Goal: Use online tool/utility: Utilize a website feature to perform a specific function

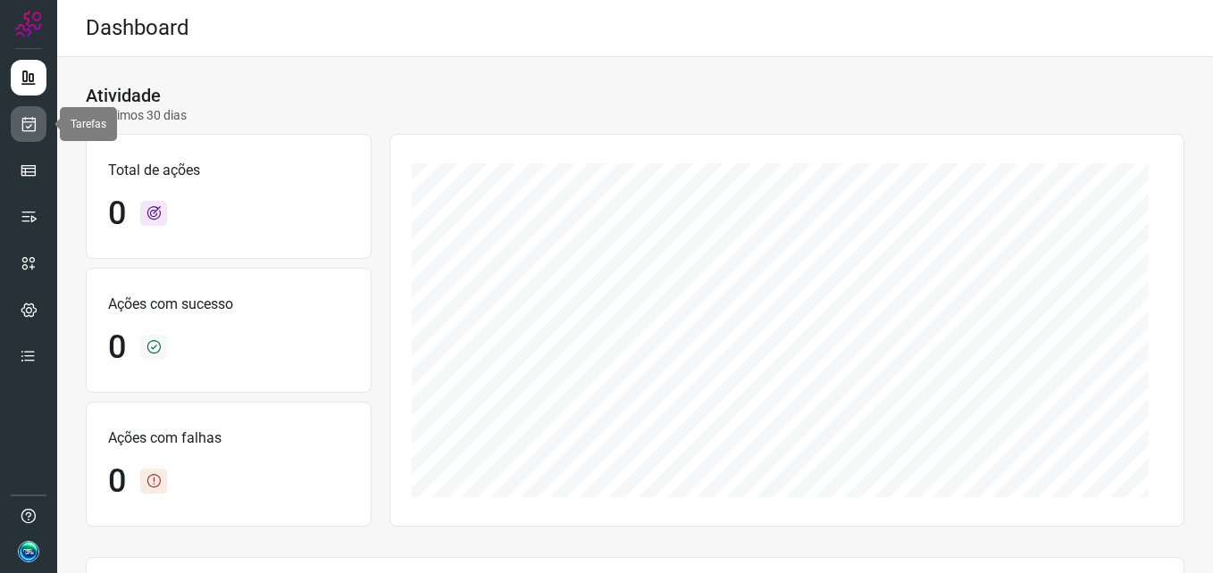
click at [31, 122] on icon at bounding box center [29, 124] width 19 height 18
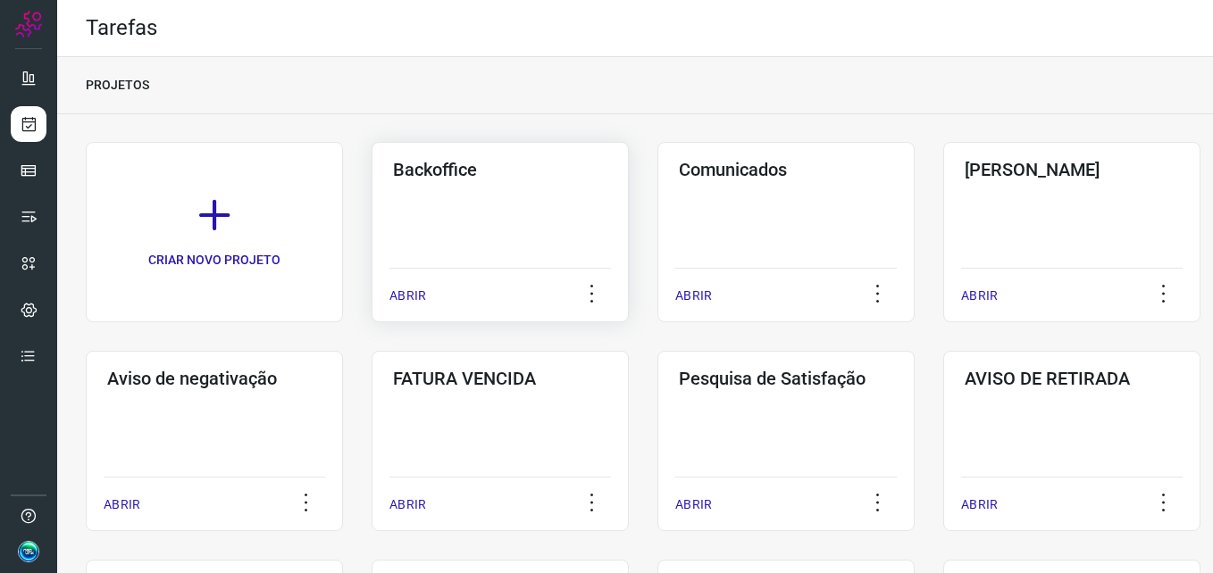
click at [490, 226] on div "Backoffice ABRIR" at bounding box center [499, 232] width 257 height 180
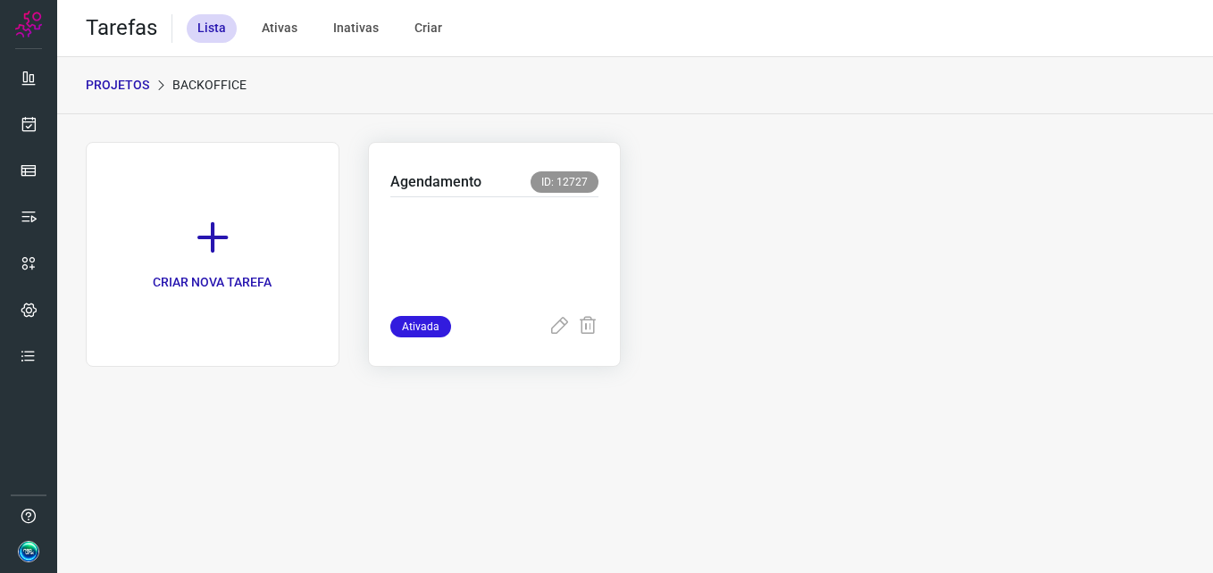
click at [507, 249] on p at bounding box center [494, 252] width 209 height 89
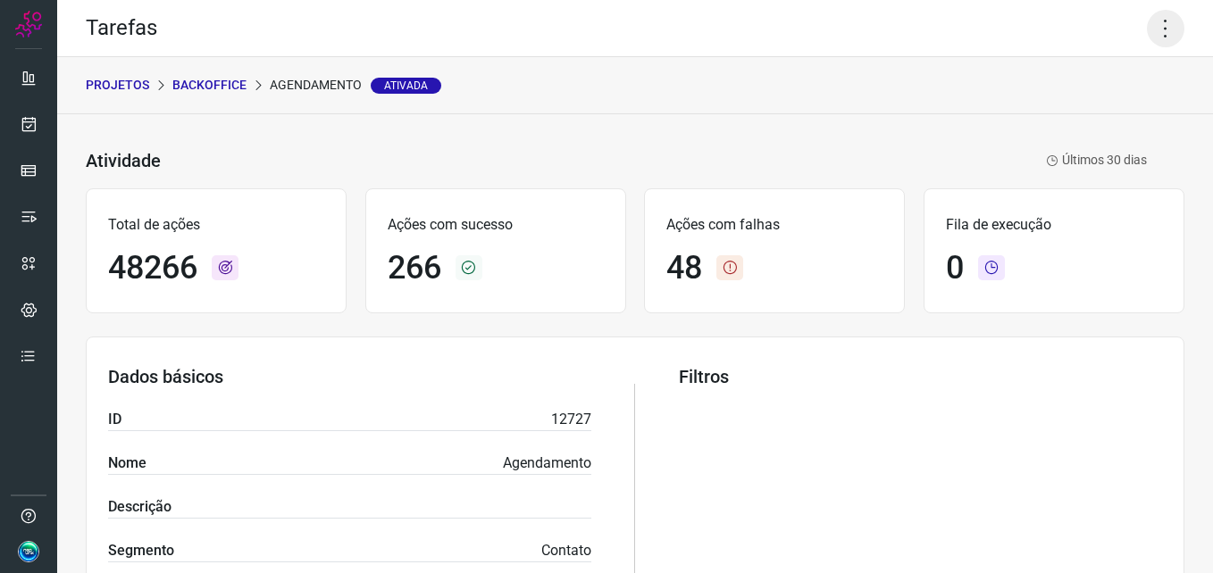
click at [1147, 29] on icon at bounding box center [1166, 29] width 38 height 38
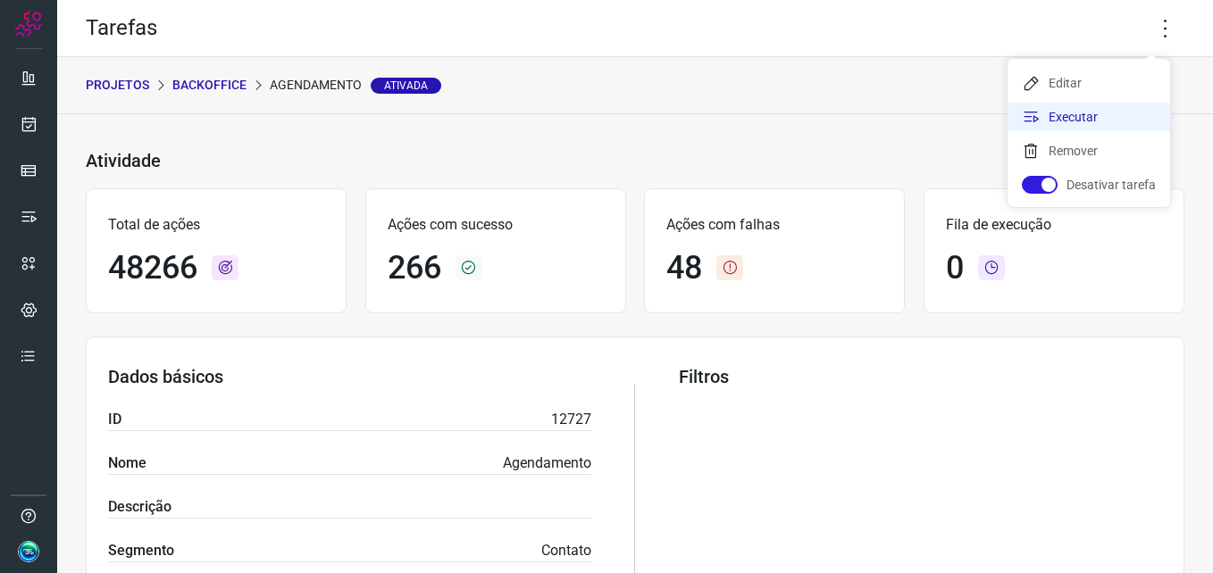
click at [1064, 117] on li "Executar" at bounding box center [1088, 117] width 163 height 29
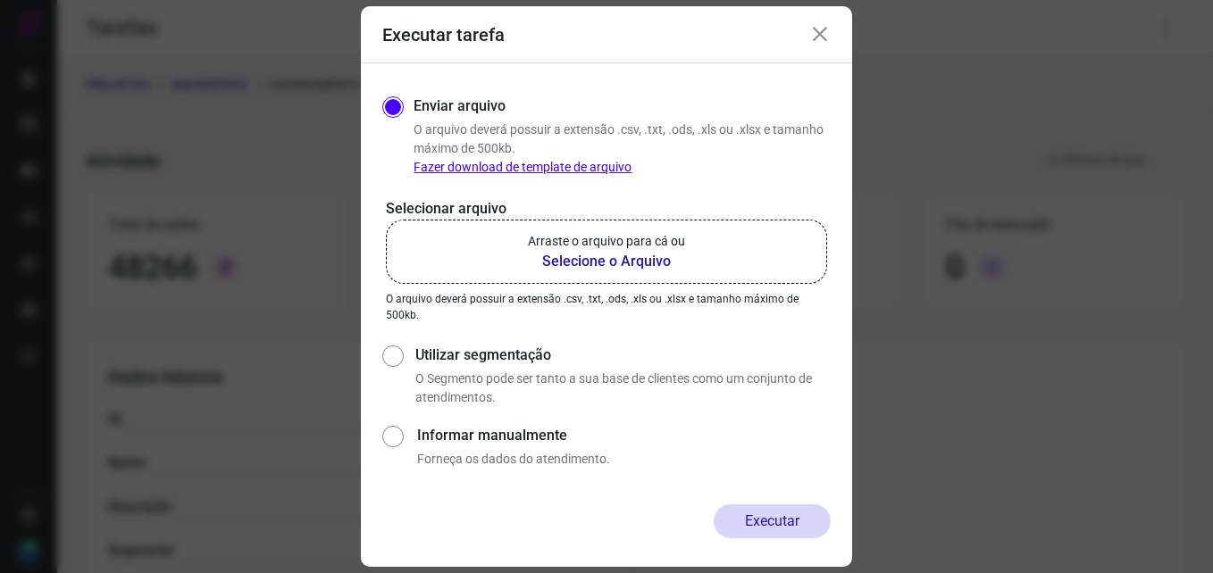
click at [613, 259] on b "Selecione o Arquivo" at bounding box center [606, 261] width 157 height 21
click at [0, 0] on input "Arraste o arquivo para cá ou Selecione o Arquivo" at bounding box center [0, 0] width 0 height 0
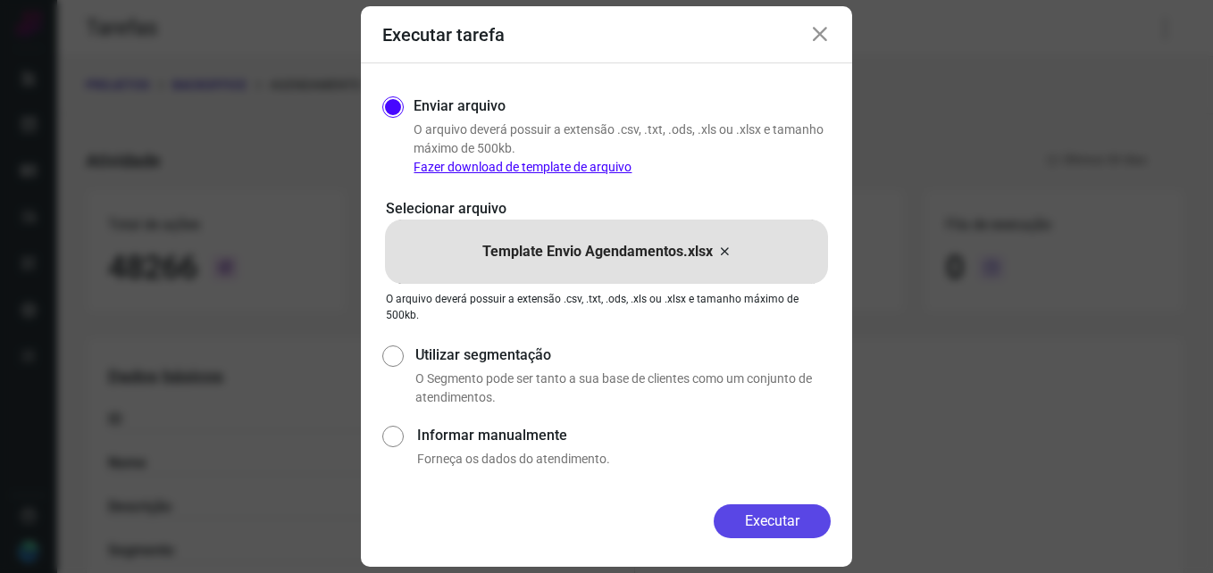
click at [743, 514] on button "Executar" at bounding box center [771, 522] width 117 height 34
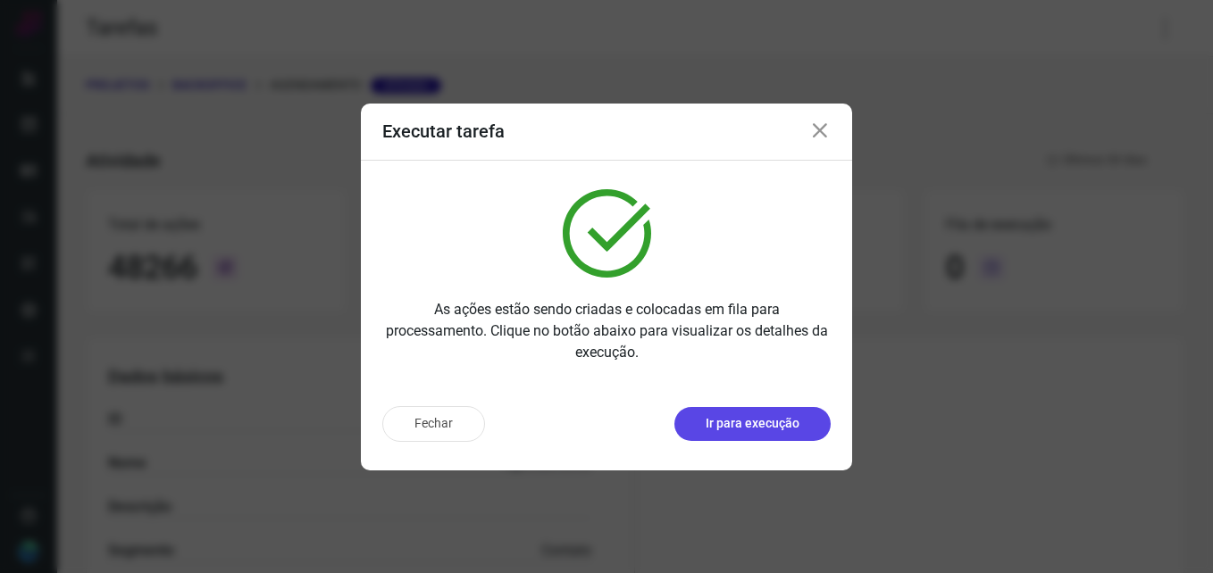
click at [705, 422] on button "Ir para execução" at bounding box center [752, 424] width 156 height 34
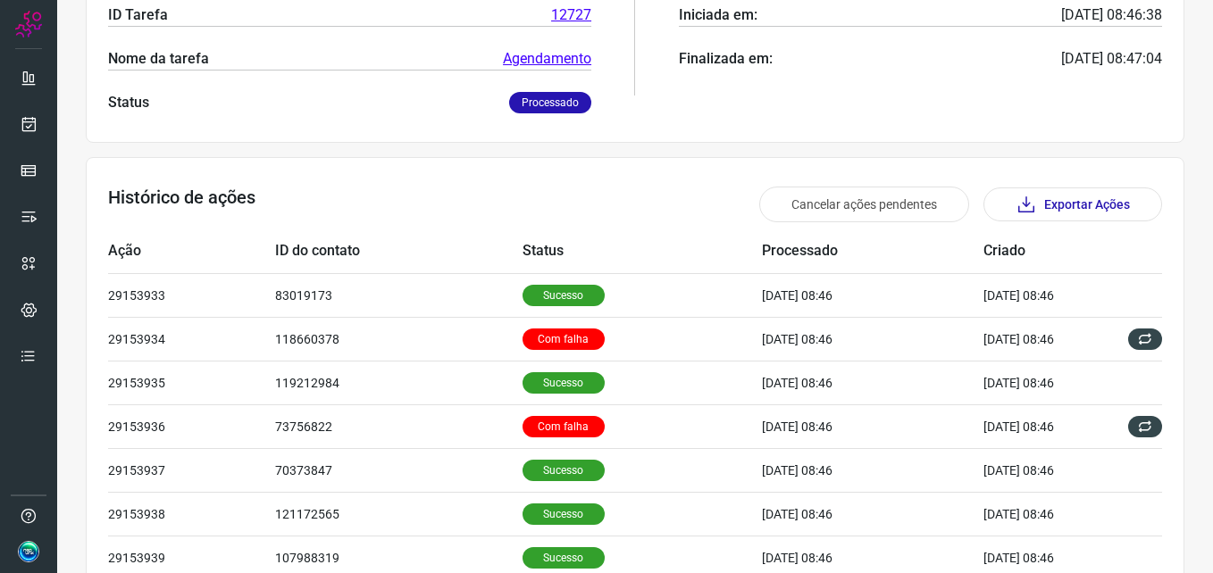
scroll to position [446, 0]
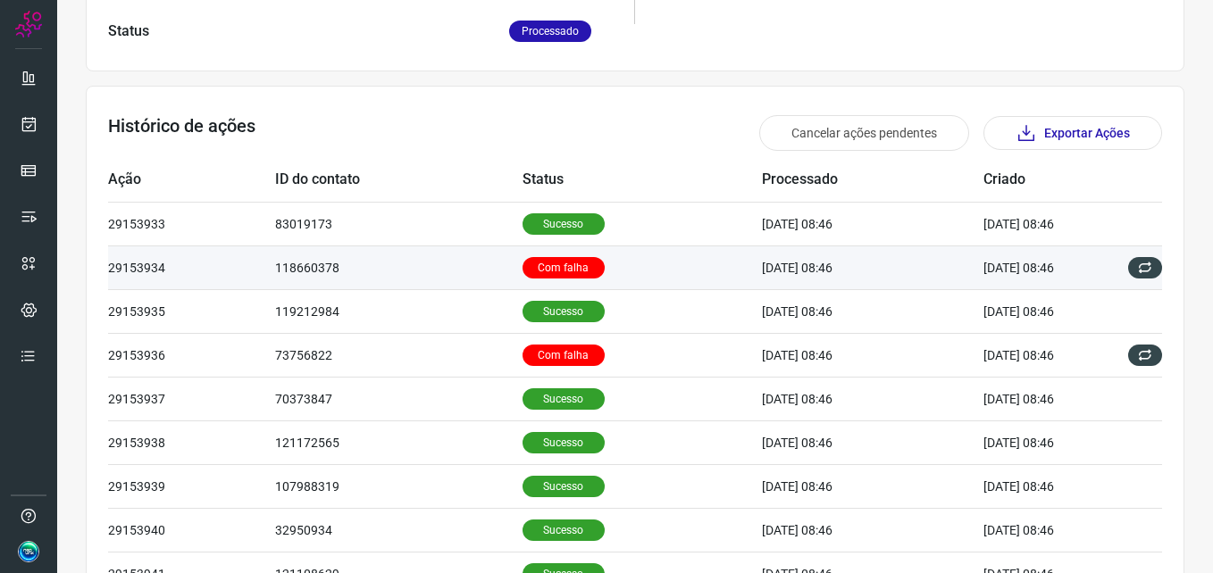
click at [533, 264] on p "Com falha" at bounding box center [563, 267] width 82 height 21
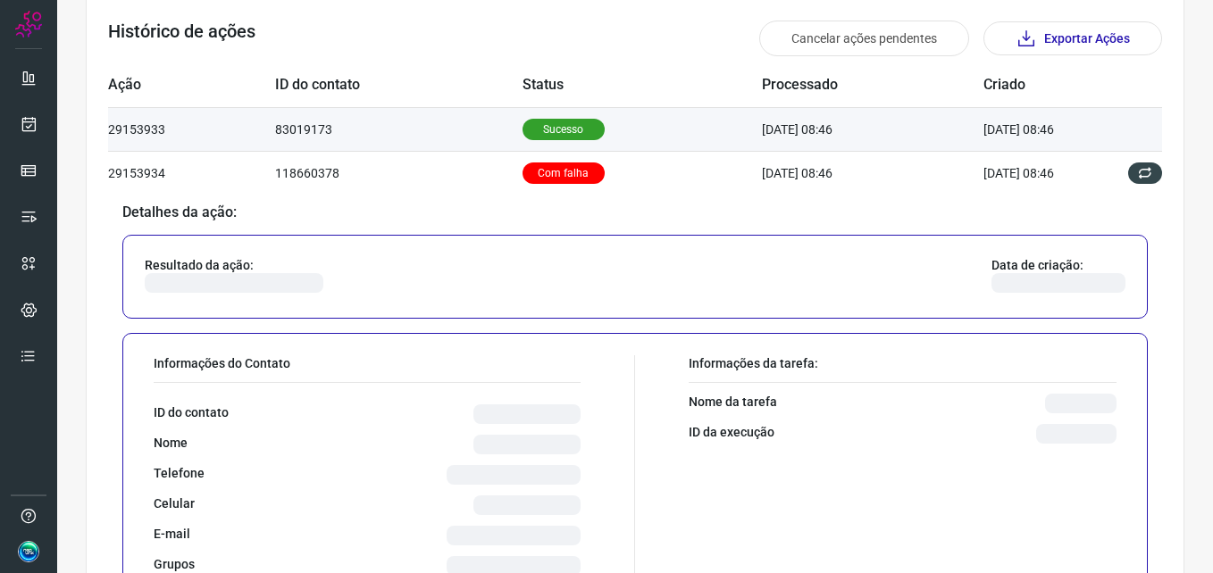
scroll to position [625, 0]
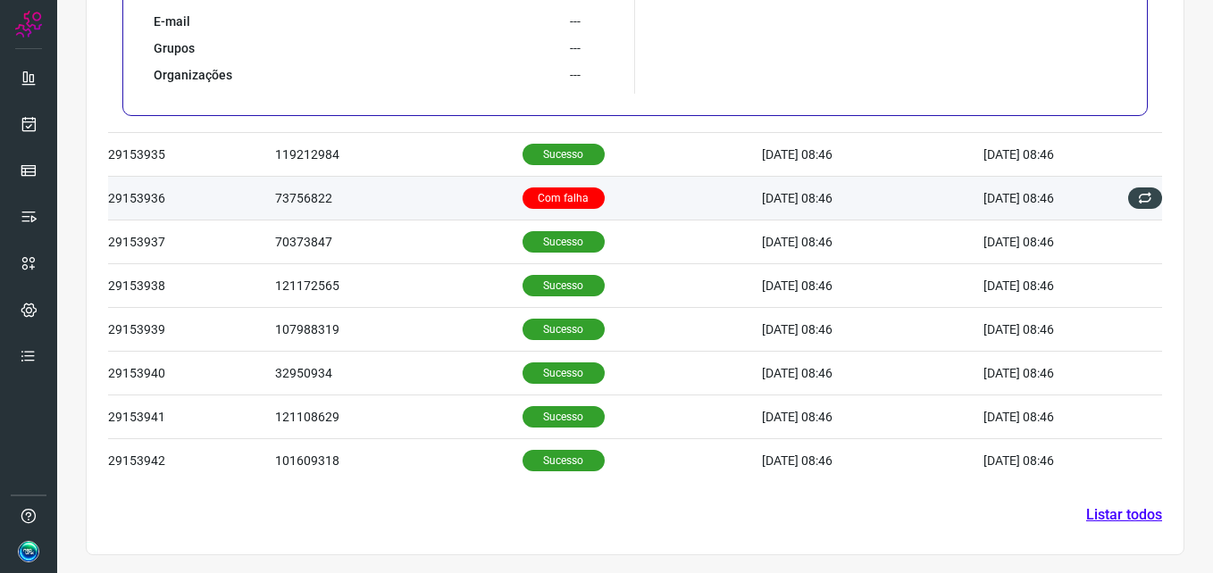
click at [542, 200] on p "Com falha" at bounding box center [563, 198] width 82 height 21
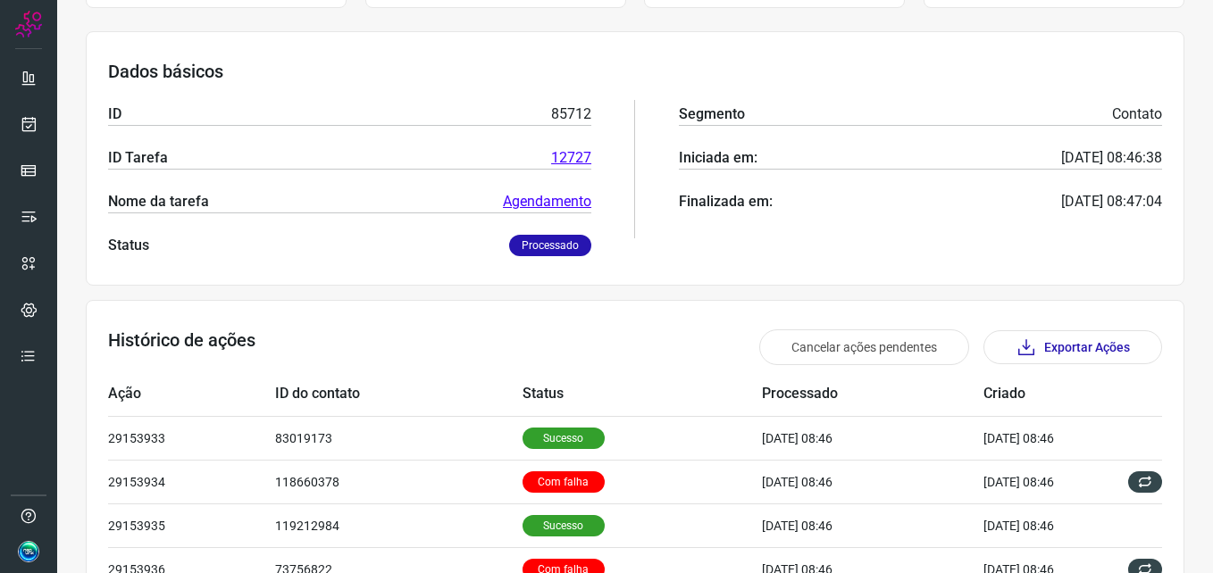
scroll to position [0, 0]
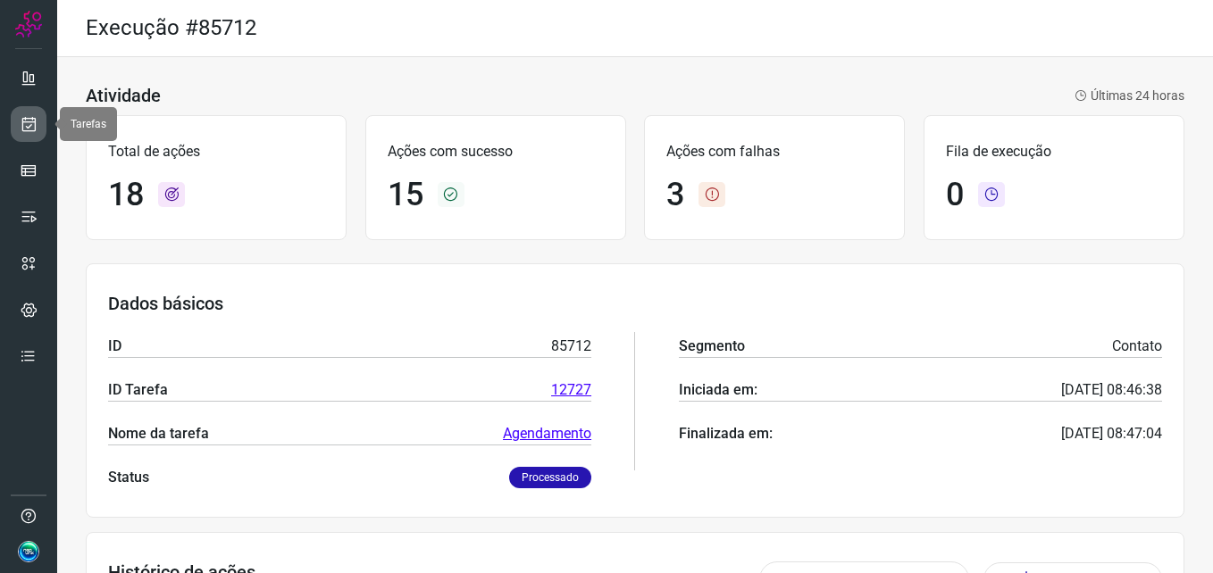
click at [31, 127] on icon at bounding box center [29, 124] width 19 height 18
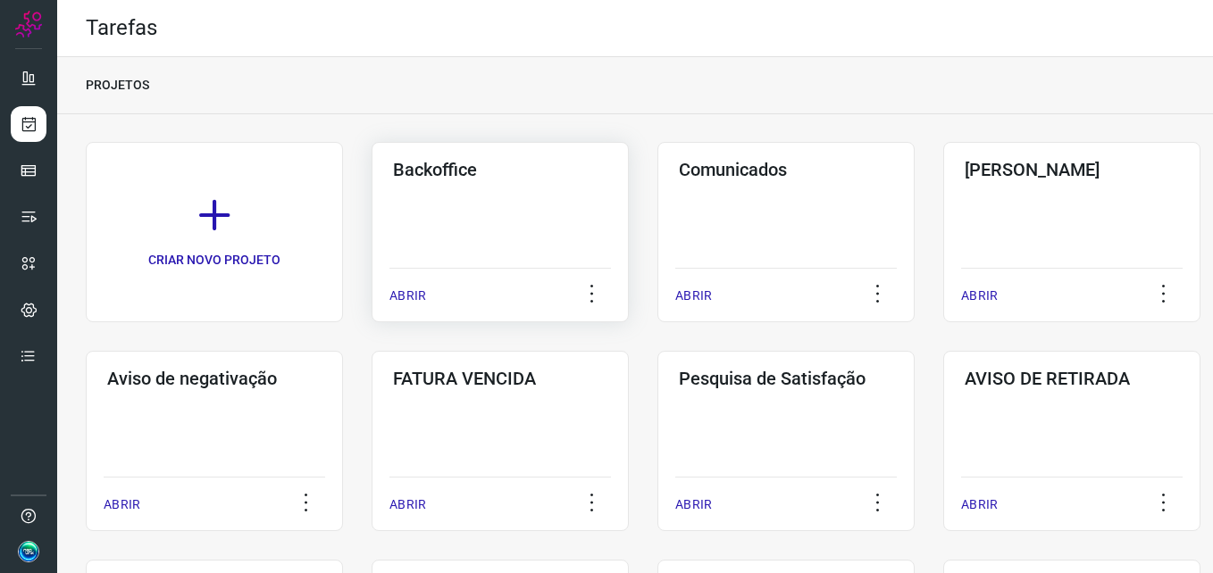
click at [443, 212] on div "Backoffice ABRIR" at bounding box center [499, 232] width 257 height 180
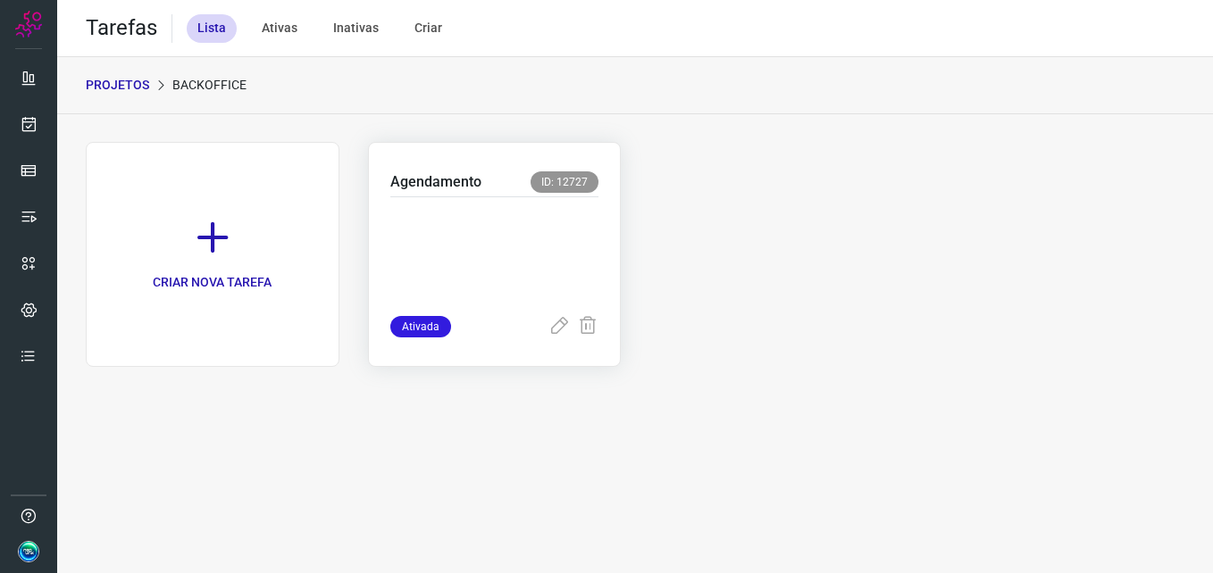
click at [487, 238] on p at bounding box center [494, 252] width 209 height 89
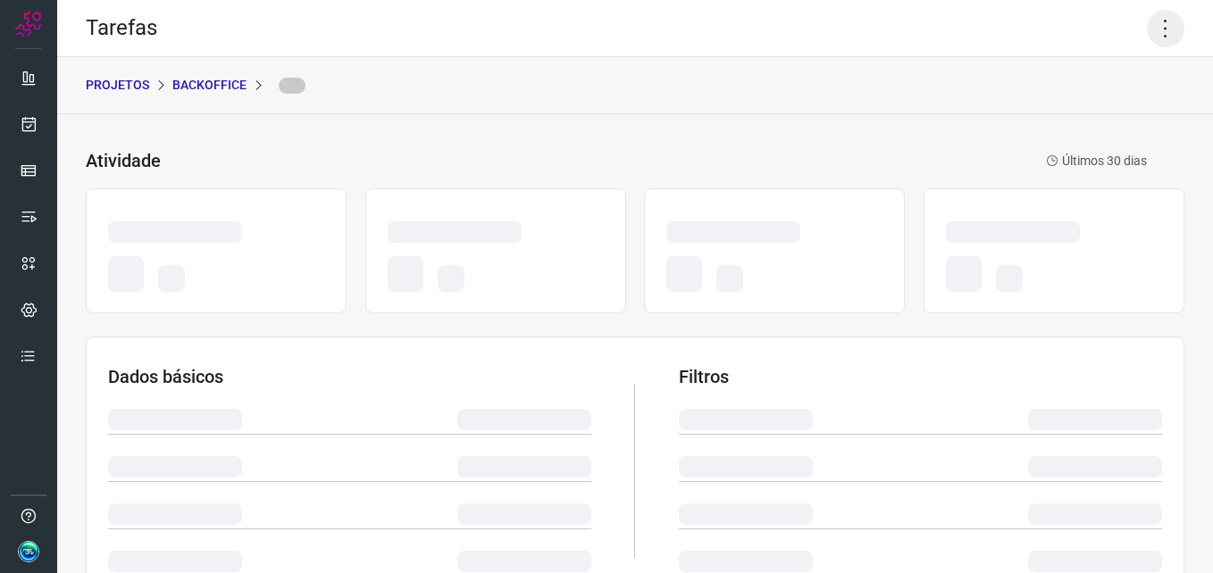
click at [1154, 30] on icon at bounding box center [1166, 29] width 38 height 38
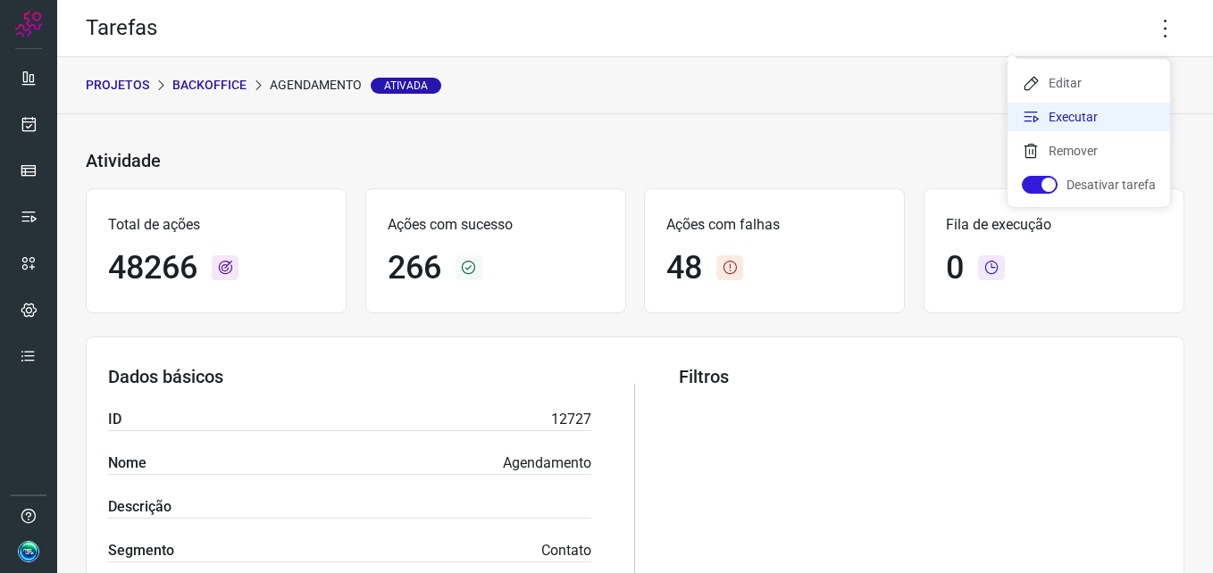
click at [1091, 122] on li "Executar" at bounding box center [1088, 117] width 163 height 29
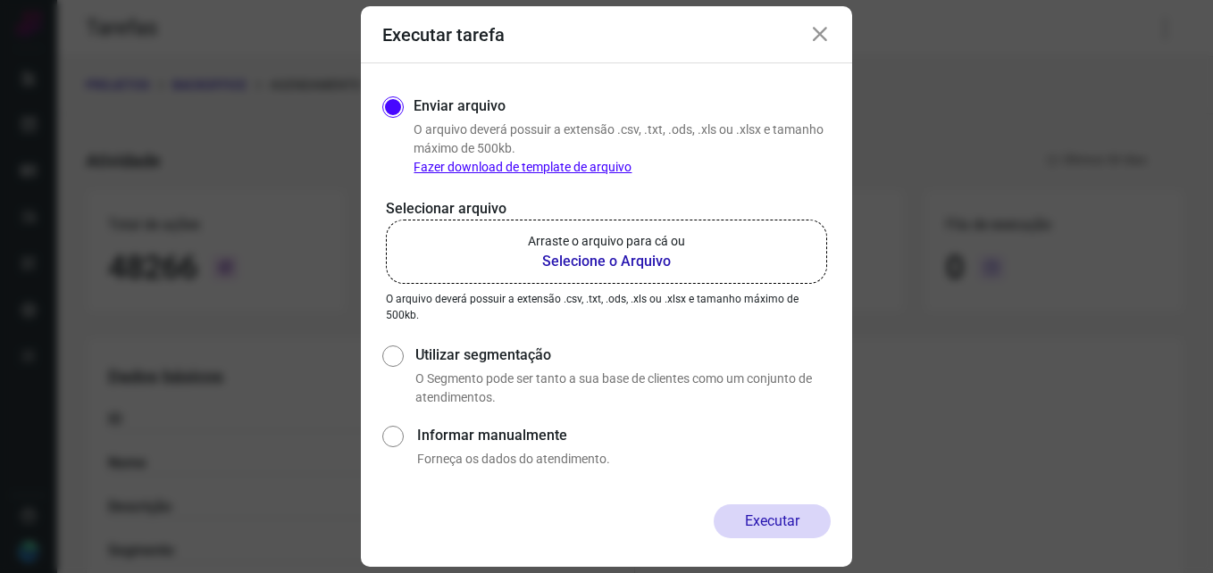
click at [599, 258] on b "Selecione o Arquivo" at bounding box center [606, 261] width 157 height 21
click at [0, 0] on input "Arraste o arquivo para cá ou Selecione o Arquivo" at bounding box center [0, 0] width 0 height 0
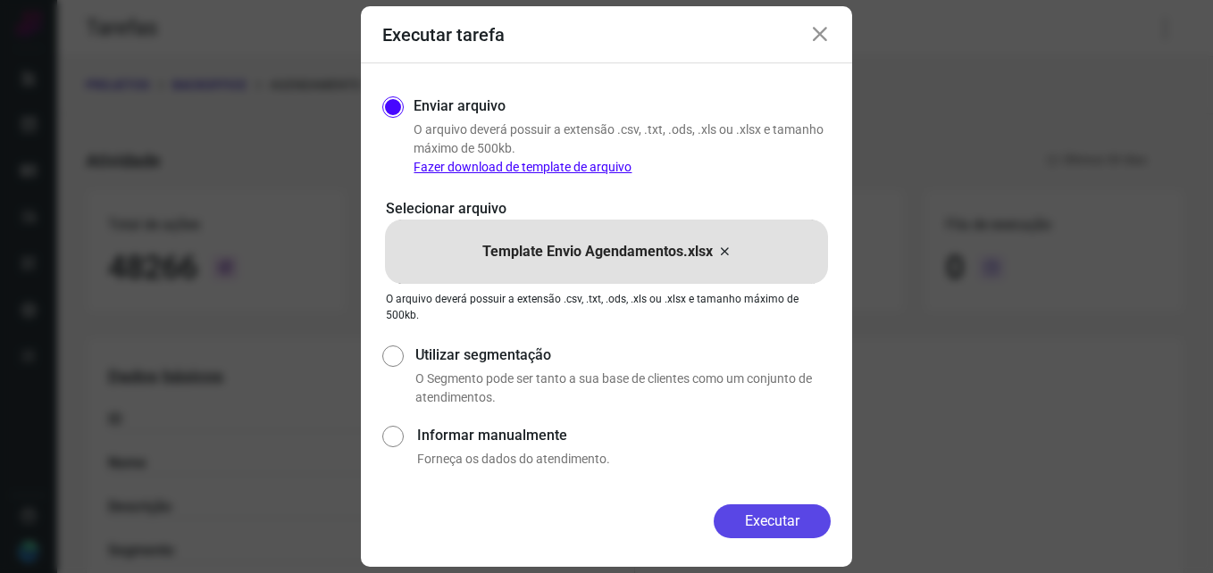
click at [754, 517] on button "Executar" at bounding box center [771, 522] width 117 height 34
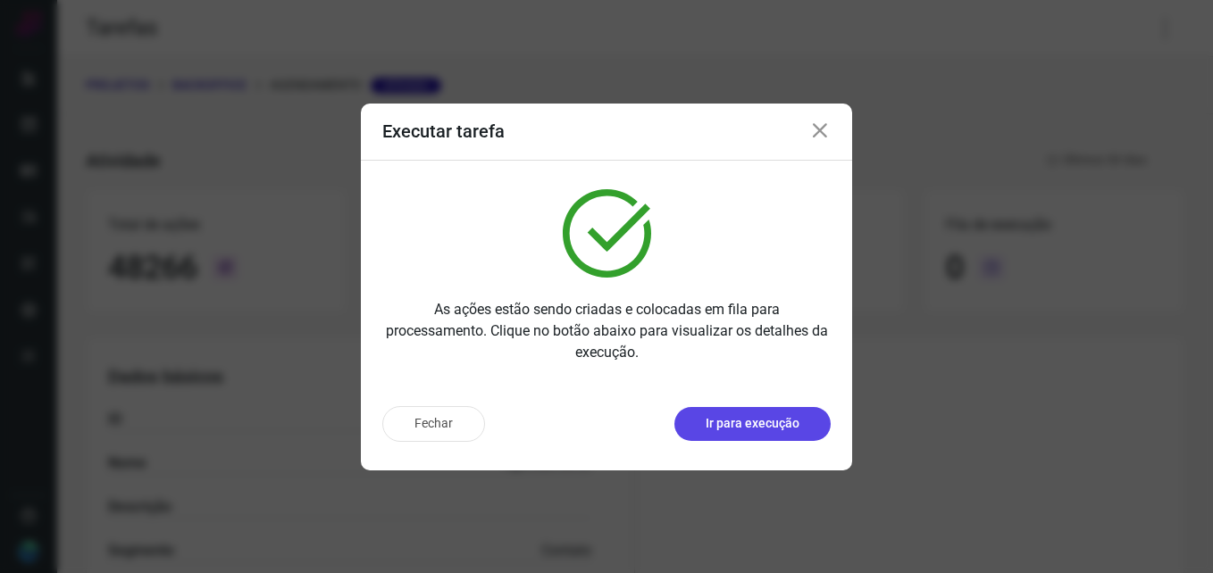
click at [778, 437] on button "Ir para execução" at bounding box center [752, 424] width 156 height 34
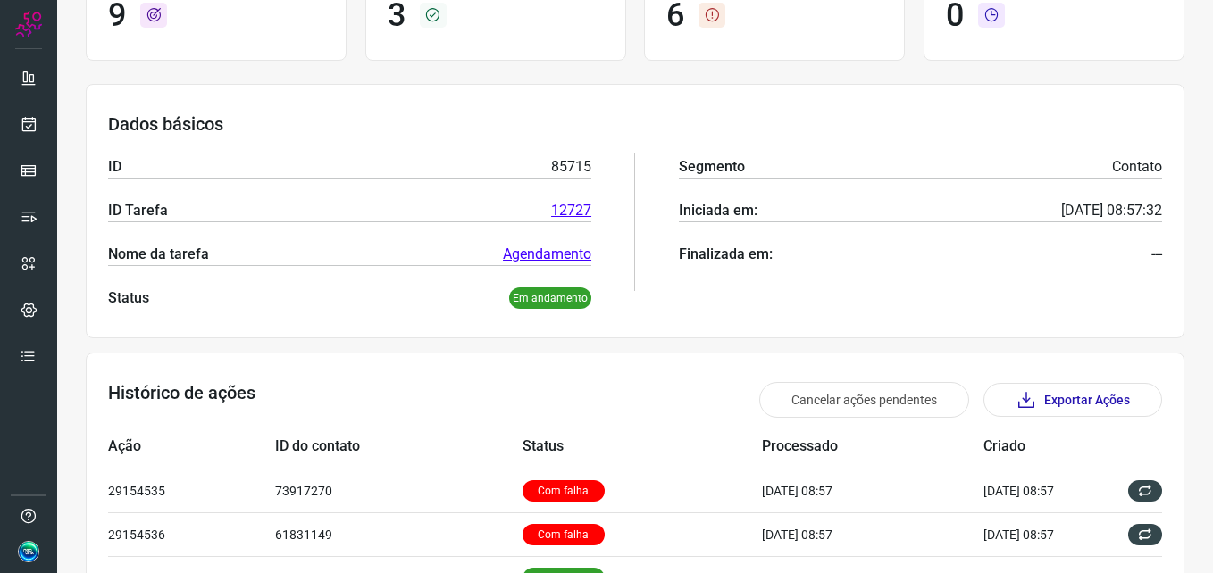
scroll to position [446, 0]
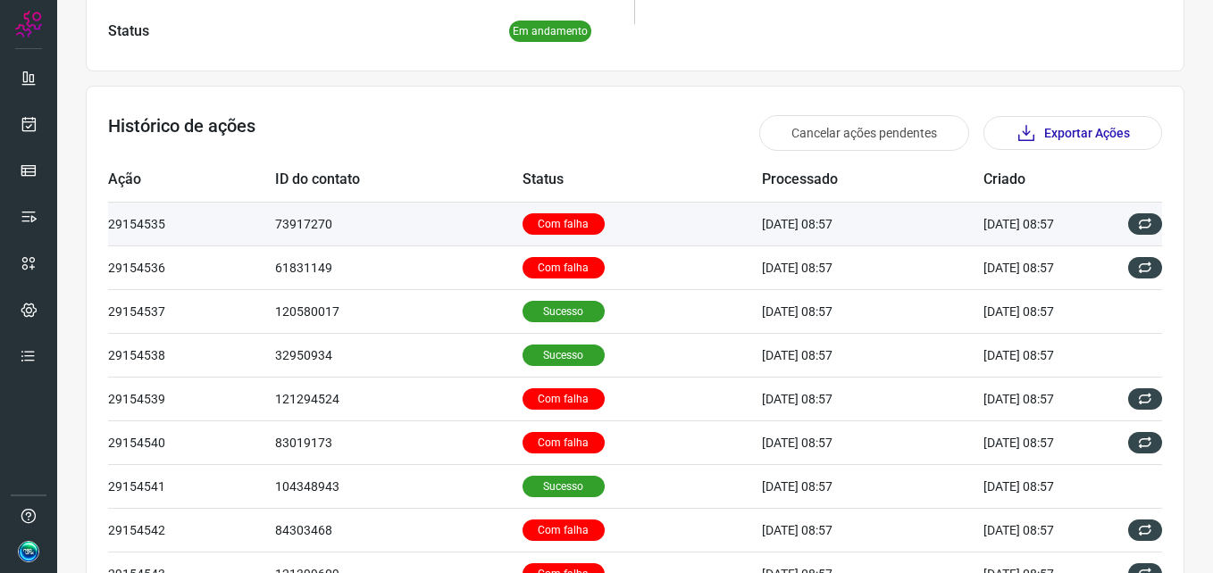
click at [535, 214] on p "Com falha" at bounding box center [563, 223] width 82 height 21
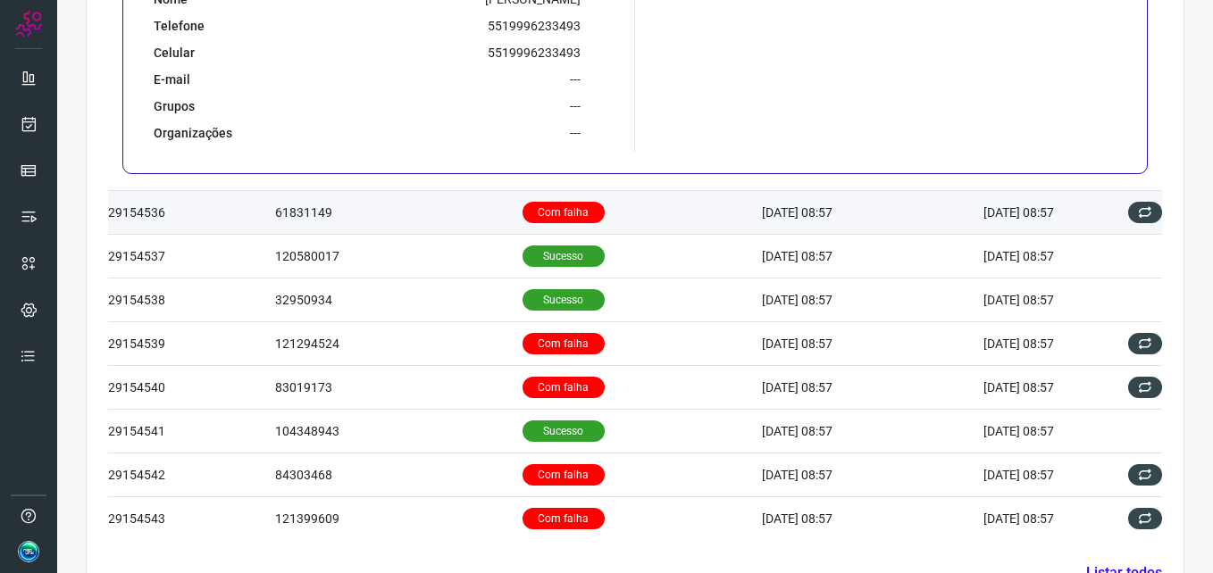
scroll to position [993, 0]
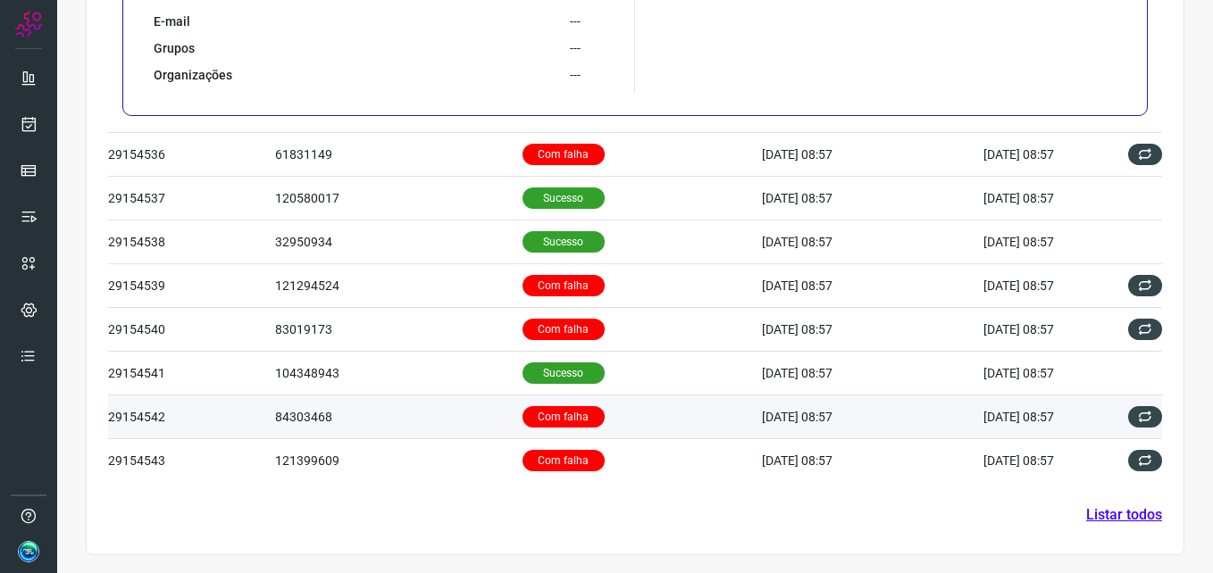
click at [522, 418] on p "Com falha" at bounding box center [563, 416] width 82 height 21
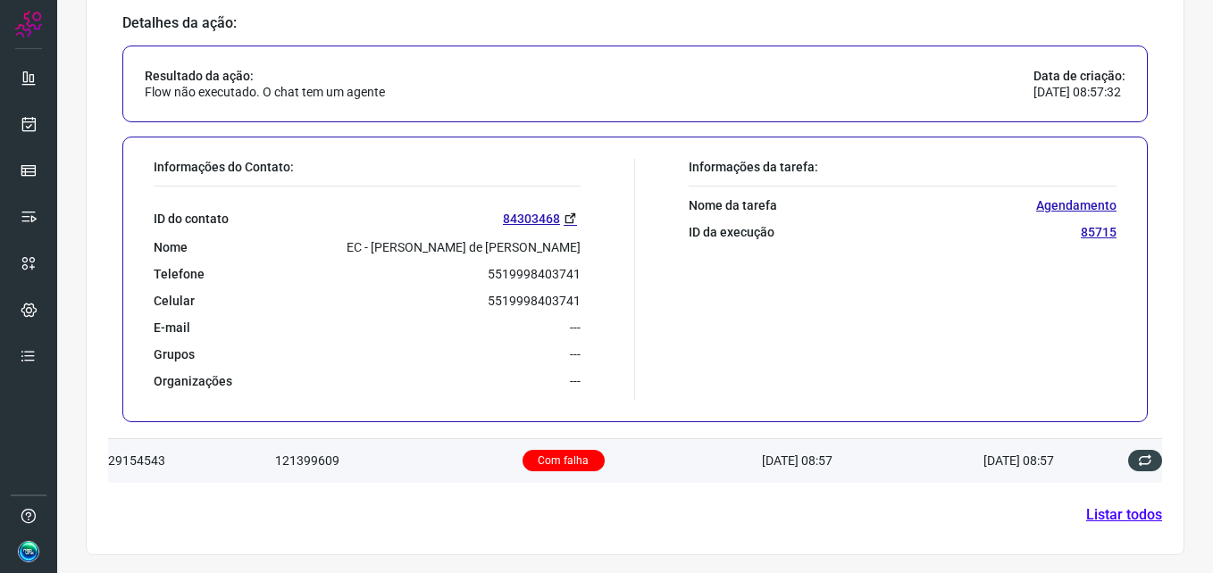
click at [546, 460] on p "Com falha" at bounding box center [563, 460] width 82 height 21
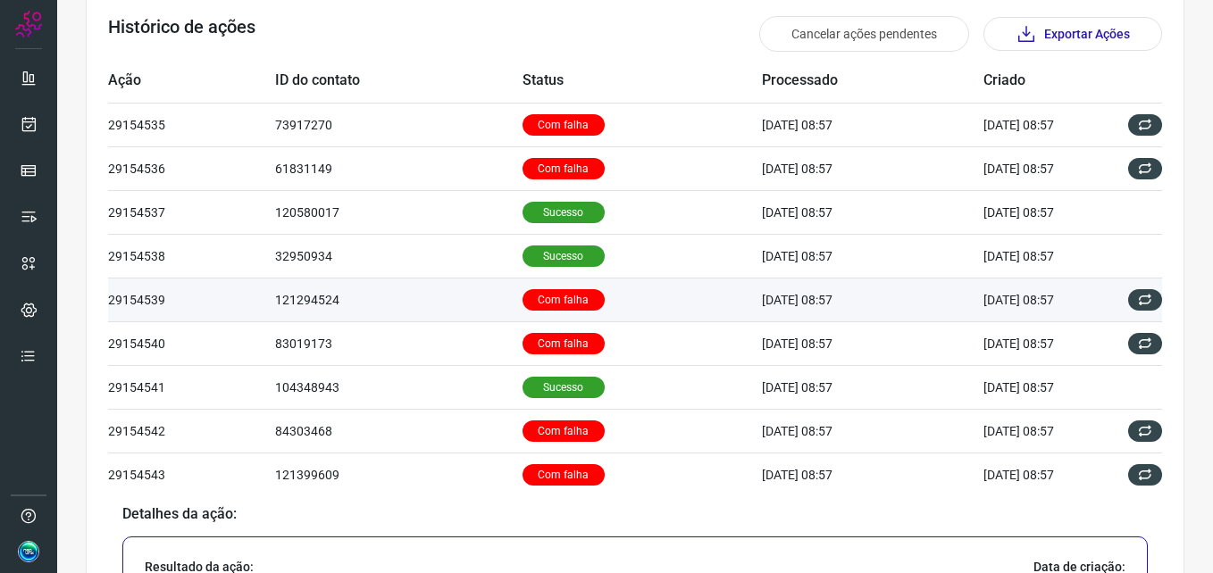
scroll to position [0, 0]
